Goal: Task Accomplishment & Management: Manage account settings

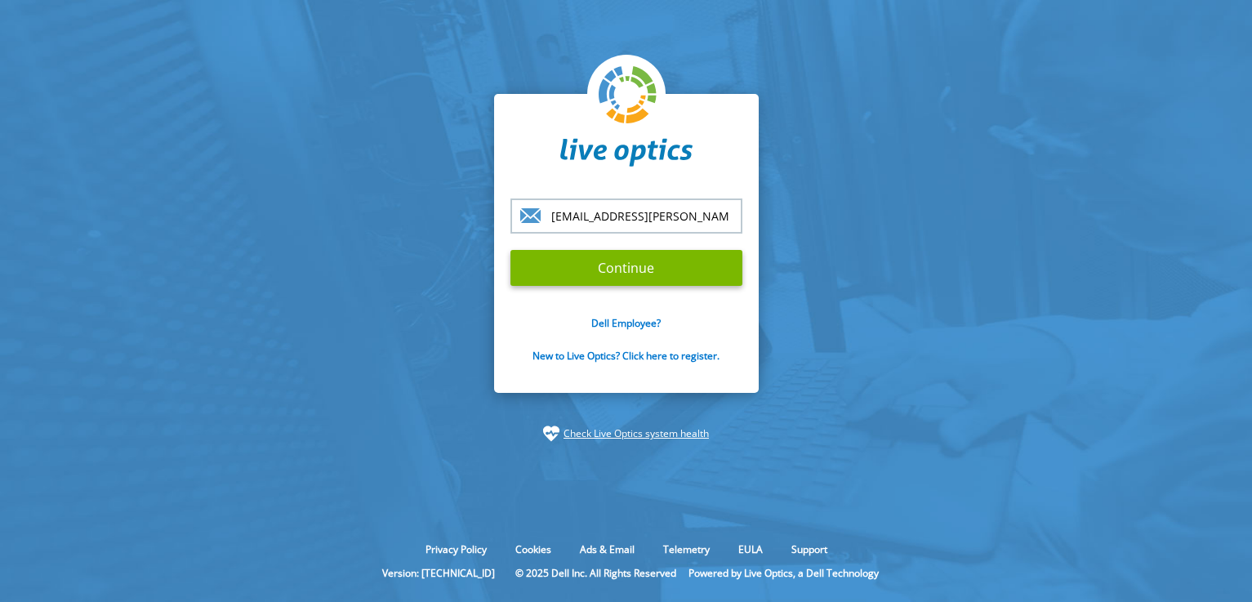
click at [100, 83] on section "[EMAIL_ADDRESS][PERSON_NAME][PERSON_NAME][DOMAIN_NAME] Continue Dell Employee? …" at bounding box center [626, 268] width 1252 height 536
click at [634, 267] on input "Continue" at bounding box center [626, 268] width 232 height 36
click at [712, 271] on input "Continue" at bounding box center [626, 268] width 232 height 36
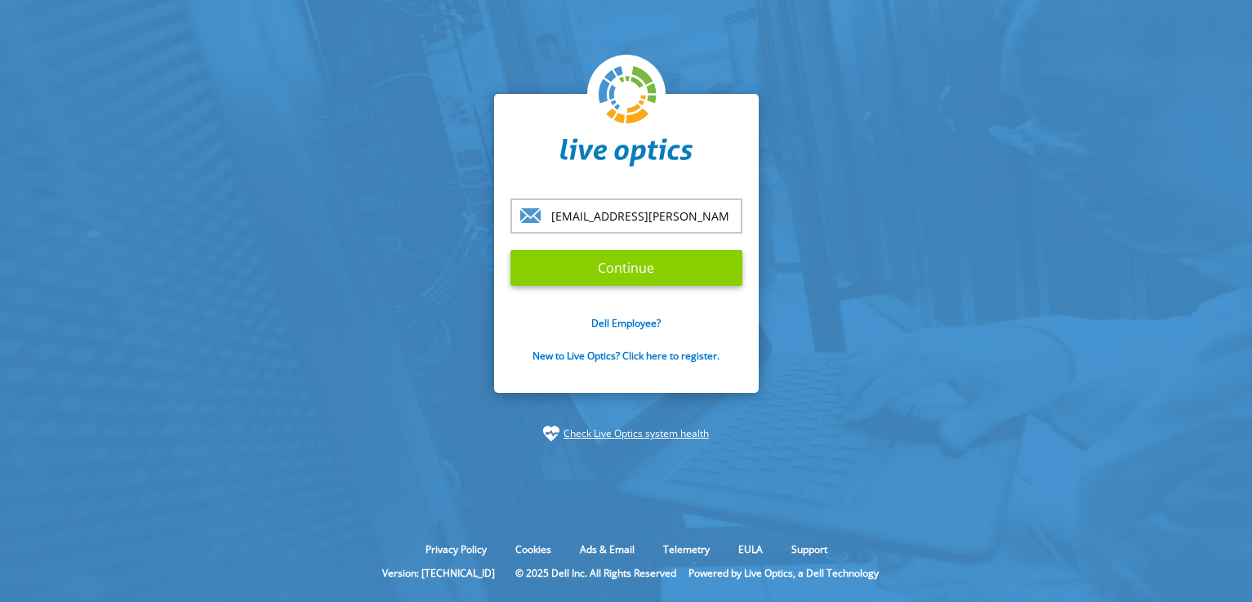
click at [712, 271] on input "Continue" at bounding box center [626, 268] width 232 height 36
click at [321, 477] on section "[EMAIL_ADDRESS][PERSON_NAME][PERSON_NAME][DOMAIN_NAME] Continue Dell Employee? …" at bounding box center [626, 268] width 1252 height 536
click at [340, 565] on div "Privacy Policy Cookies Ads & Email Telemetry [PERSON_NAME] Support Version: [TE…" at bounding box center [626, 569] width 1252 height 66
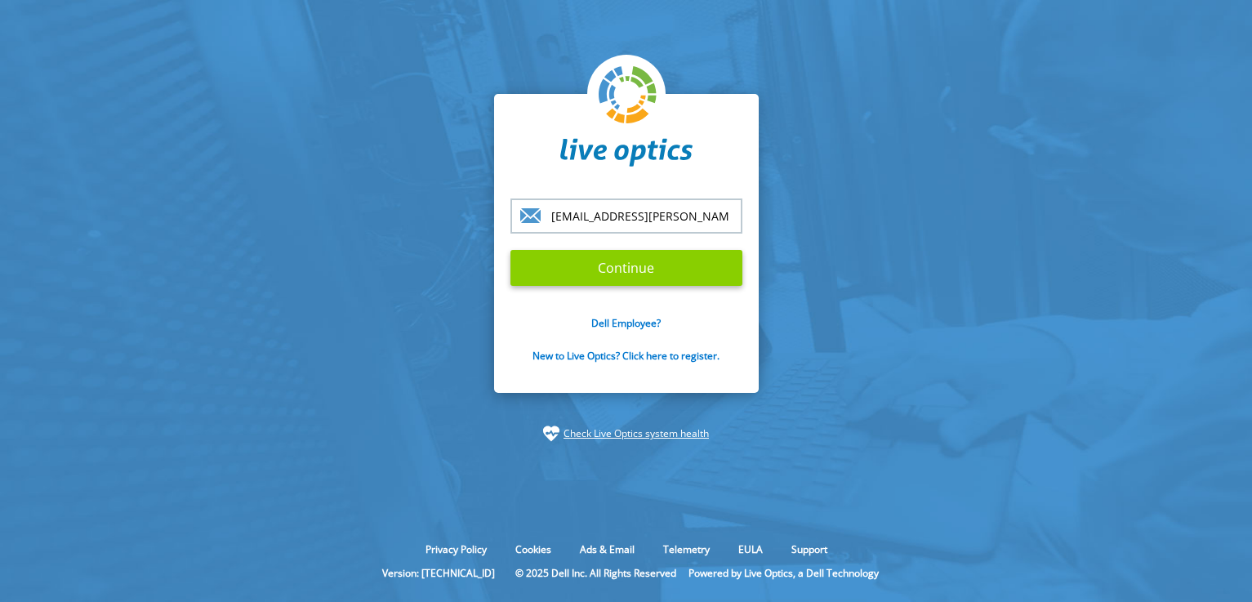
click at [689, 269] on input "Continue" at bounding box center [626, 268] width 232 height 36
